Goal: Information Seeking & Learning: Learn about a topic

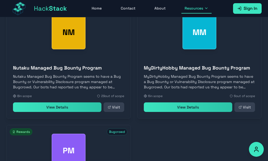
scroll to position [294, 0]
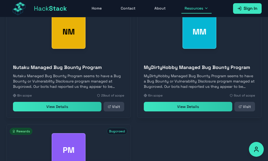
click at [234, 111] on link "Visit" at bounding box center [244, 107] width 21 height 10
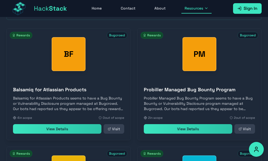
scroll to position [162, 0]
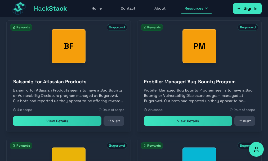
click at [46, 120] on link "View Details" at bounding box center [57, 121] width 88 height 10
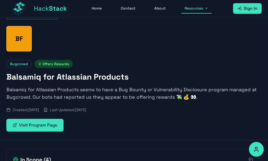
scroll to position [100, 0]
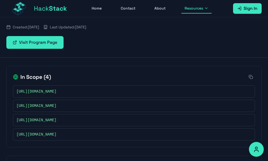
click at [56, 117] on span "[URL][DOMAIN_NAME]" at bounding box center [36, 119] width 40 height 5
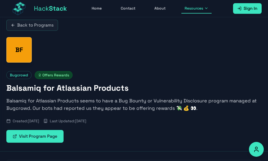
scroll to position [0, 0]
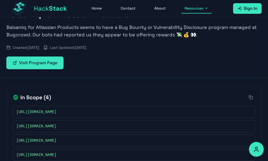
drag, startPoint x: 189, startPoint y: 110, endPoint x: 182, endPoint y: 103, distance: 9.7
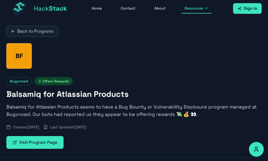
click at [38, 33] on link "Back to Programs" at bounding box center [32, 31] width 52 height 11
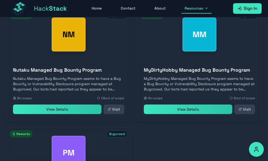
scroll to position [294, 0]
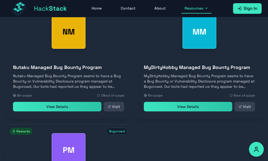
drag, startPoint x: 139, startPoint y: 138, endPoint x: 140, endPoint y: 131, distance: 6.9
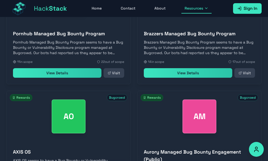
scroll to position [532, 0]
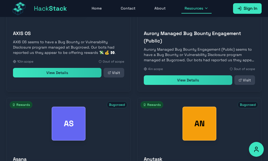
scroll to position [663, 0]
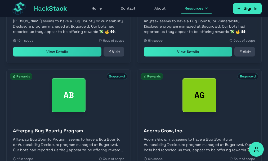
scroll to position [768, 0]
